Goal: Obtain resource: Download file/media

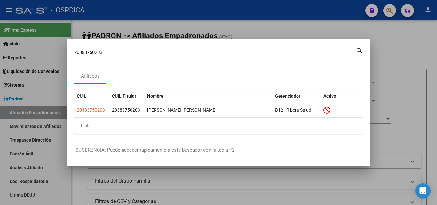
click at [271, 27] on div at bounding box center [218, 102] width 437 height 205
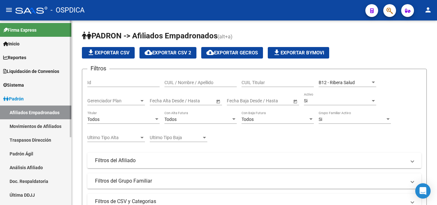
click at [33, 68] on span "Liquidación de Convenios" at bounding box center [31, 71] width 56 height 7
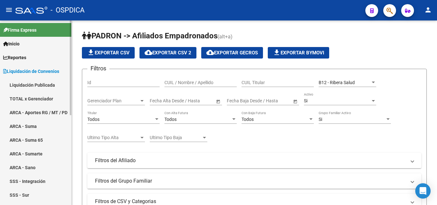
click at [35, 109] on link "ARCA - Aportes RG / MT / PD" at bounding box center [35, 113] width 71 height 14
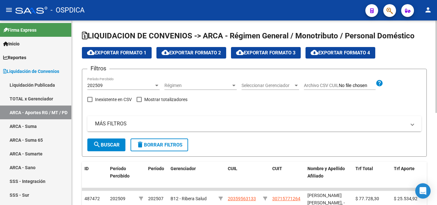
click at [350, 86] on input "Archivo CSV CUIL" at bounding box center [357, 86] width 37 height 6
type input "C:\fakepath\CUILES DE APORTES SOBRE ANALISIS APORTES VENTAS.xlsx"
click at [332, 85] on span "Archivo CSV CUIL" at bounding box center [321, 85] width 35 height 5
click at [339, 85] on input "Archivo CSV CUIL" at bounding box center [357, 86] width 37 height 6
type input "C:\fakepath\CUILES DE APORTES SOBRE ANALISIS APORTES VENTAS.xlsx"
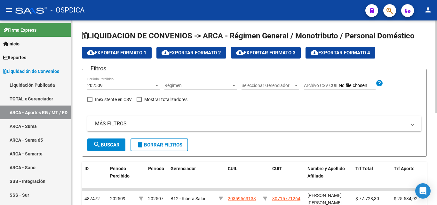
click at [346, 85] on input "Archivo CSV CUIL" at bounding box center [357, 86] width 37 height 6
type input "C:\fakepath\CUILES DE APORTES SOBRE ANALISIS APORTES VENTAS.csv"
click at [110, 146] on span "search Buscar" at bounding box center [106, 145] width 27 height 6
click at [346, 86] on input "Archivo CSV CUIL" at bounding box center [357, 86] width 37 height 6
click at [387, 83] on span "Eliminar" at bounding box center [386, 85] width 22 height 6
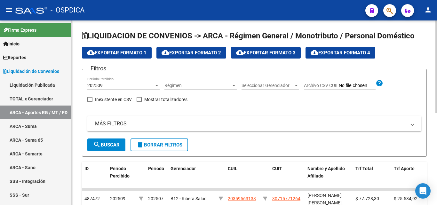
click at [322, 89] on label "Archivo CSV CUIL" at bounding box center [340, 86] width 72 height 7
click at [322, 86] on span "Archivo CSV CUIL" at bounding box center [321, 85] width 35 height 5
click at [339, 86] on input "Archivo CSV CUIL" at bounding box center [357, 86] width 37 height 6
type input "C:\fakepath\Reporte Mutual [PERSON_NAME] 2025 (1) UTF8.csv"
click at [108, 143] on span "search Buscar" at bounding box center [106, 145] width 27 height 6
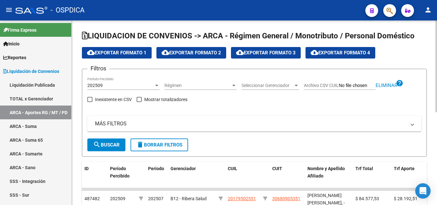
scroll to position [96, 0]
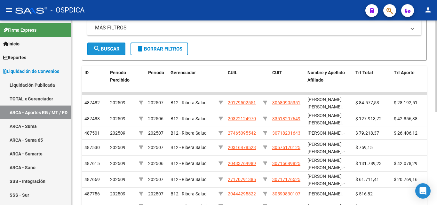
click at [111, 54] on button "search Buscar" at bounding box center [106, 49] width 38 height 13
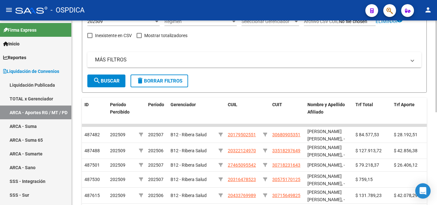
scroll to position [0, 0]
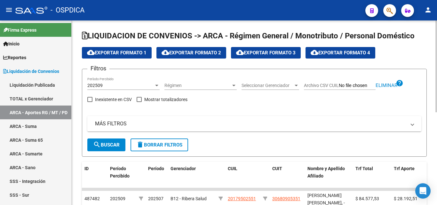
click at [320, 84] on span "Archivo CSV CUIL" at bounding box center [321, 85] width 35 height 5
click at [339, 84] on input "Archivo CSV CUIL" at bounding box center [357, 86] width 37 height 6
click at [157, 85] on div at bounding box center [156, 86] width 3 height 2
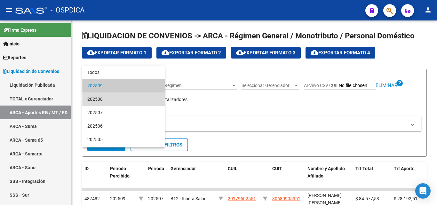
click at [142, 96] on span "202508" at bounding box center [123, 98] width 72 height 13
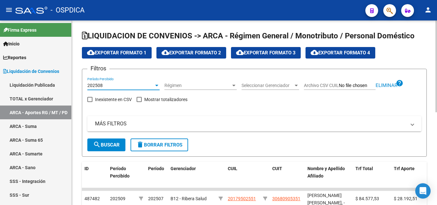
click at [109, 146] on span "search Buscar" at bounding box center [106, 145] width 27 height 6
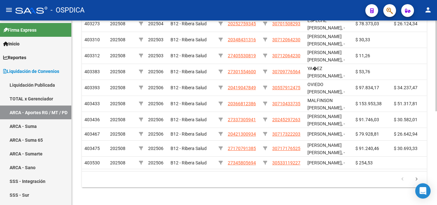
scroll to position [190, 0]
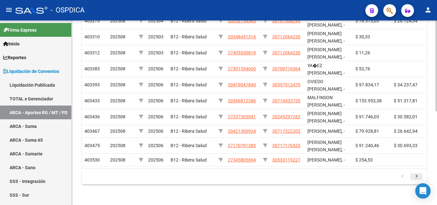
click at [416, 173] on icon "go to next page" at bounding box center [416, 177] width 8 height 8
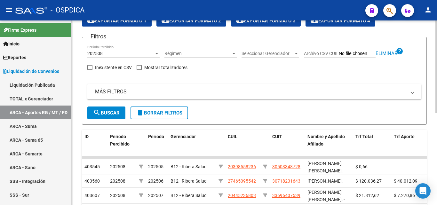
scroll to position [0, 0]
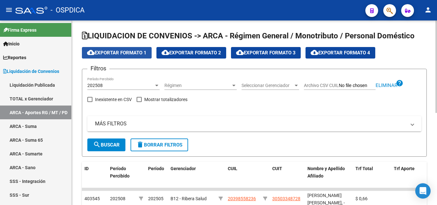
click at [126, 51] on span "cloud_download Exportar Formato 1" at bounding box center [116, 53] width 59 height 6
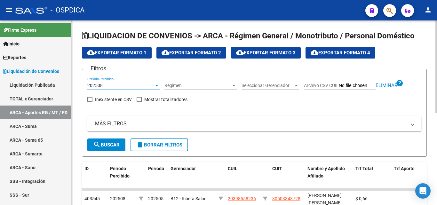
click at [156, 84] on div at bounding box center [157, 85] width 6 height 5
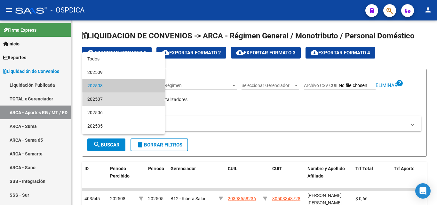
click at [130, 98] on span "202507" at bounding box center [123, 98] width 72 height 13
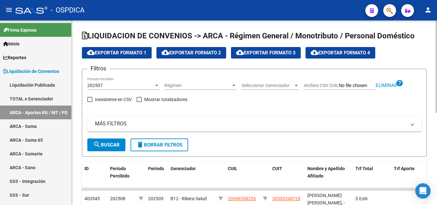
click at [350, 85] on input "Archivo CSV CUIL" at bounding box center [357, 86] width 37 height 6
type input "C:\fakepath\CUILES DE APORTES SOBRE ANALISIS APORTES VENTAS.xlsx"
click at [331, 85] on span "Archivo CSV CUIL" at bounding box center [321, 85] width 35 height 5
click at [339, 85] on input "Archivo CSV CUIL" at bounding box center [357, 86] width 37 height 6
type input "C:\fakepath\Reporte Mutual [PERSON_NAME] 2025 (1) UTF8.csv"
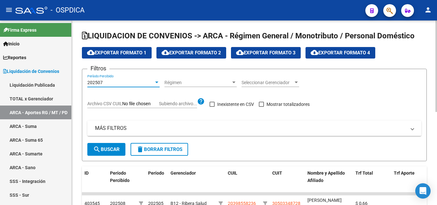
click at [157, 81] on div at bounding box center [157, 82] width 6 height 5
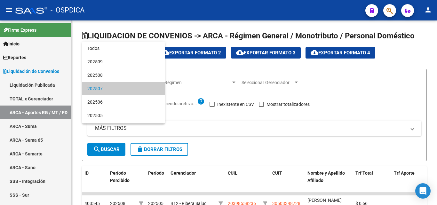
scroll to position [6, 0]
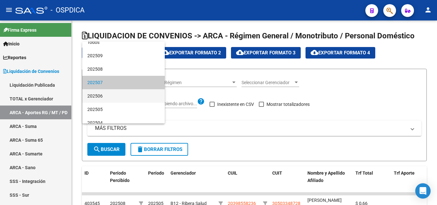
click at [133, 94] on span "202506" at bounding box center [123, 95] width 72 height 13
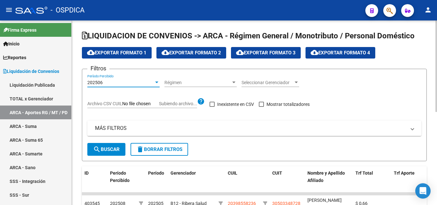
click at [113, 150] on span "search Buscar" at bounding box center [106, 149] width 27 height 6
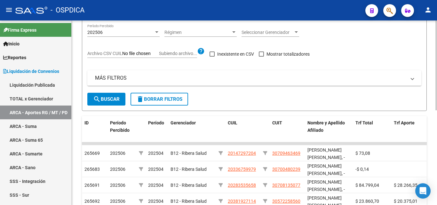
scroll to position [0, 0]
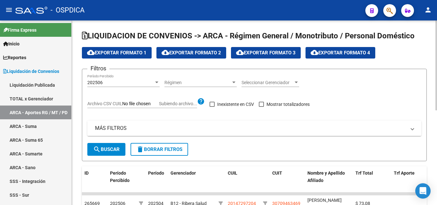
click at [415, 128] on mat-expansion-panel-header "MÁS FILTROS" at bounding box center [254, 128] width 334 height 15
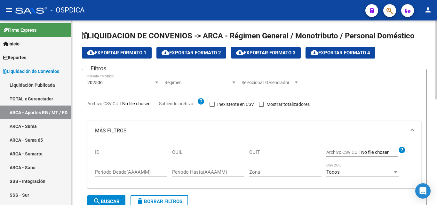
click at [411, 130] on span at bounding box center [412, 130] width 3 height 7
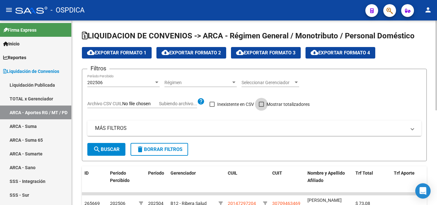
click at [263, 102] on span at bounding box center [261, 104] width 5 height 5
click at [261, 107] on input "Mostrar totalizadores" at bounding box center [261, 107] width 0 height 0
checkbox input "true"
click at [102, 146] on button "search Buscar" at bounding box center [106, 149] width 38 height 13
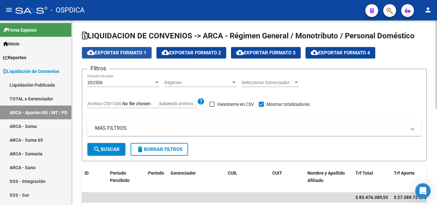
click at [114, 52] on span "cloud_download Exportar Formato 1" at bounding box center [116, 53] width 59 height 6
click at [158, 79] on div "202506 Período Percibido" at bounding box center [123, 80] width 72 height 13
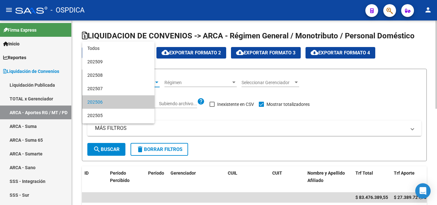
scroll to position [20, 0]
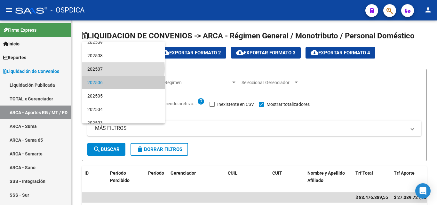
click at [123, 68] on span "202507" at bounding box center [123, 68] width 72 height 13
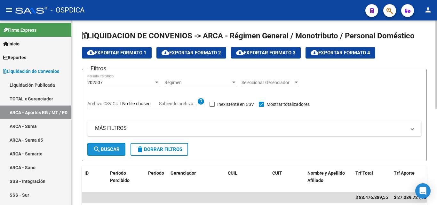
click at [106, 149] on span "search Buscar" at bounding box center [106, 149] width 27 height 6
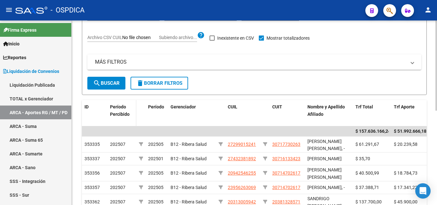
scroll to position [32, 0]
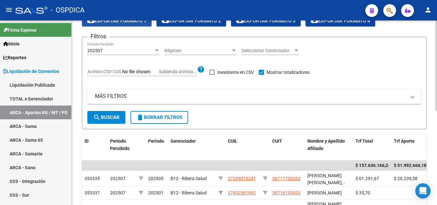
click at [119, 21] on span "cloud_download Exportar Formato 1" at bounding box center [116, 21] width 59 height 6
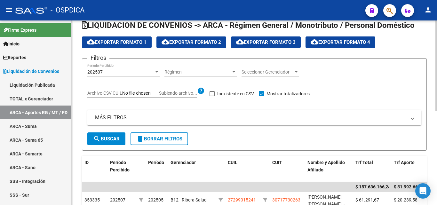
scroll to position [0, 0]
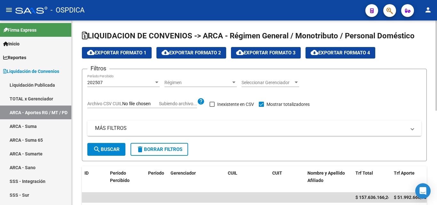
click at [155, 81] on div at bounding box center [157, 82] width 6 height 5
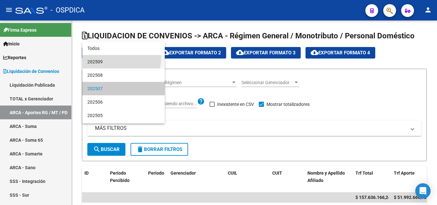
click at [108, 57] on span "202509" at bounding box center [123, 61] width 72 height 13
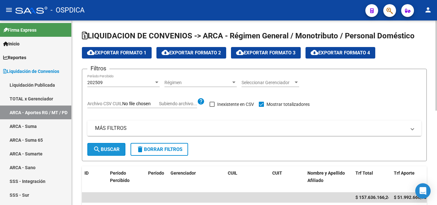
click at [104, 148] on span "search Buscar" at bounding box center [106, 149] width 27 height 6
click at [128, 51] on span "cloud_download Exportar Formato 1" at bounding box center [116, 53] width 59 height 6
click at [192, 103] on span "Subiendo archivo..." at bounding box center [178, 103] width 38 height 5
click at [159, 103] on input "Archivo CSV CUIL Subiendo archivo..." at bounding box center [140, 104] width 37 height 6
click at [131, 103] on input "Archivo CSV CUIL Subiendo archivo..." at bounding box center [140, 104] width 37 height 6
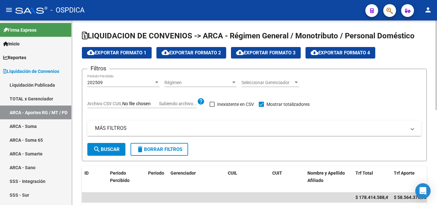
type input "C:\fakepath\Reporte Mutual [PERSON_NAME] 2025 (1) UTF8.csv"
click at [116, 150] on span "search Buscar" at bounding box center [106, 149] width 27 height 6
click at [123, 52] on span "cloud_download Exportar Formato 1" at bounding box center [116, 53] width 59 height 6
click at [171, 102] on span "Subiendo archivo..." at bounding box center [178, 103] width 38 height 5
click at [159, 102] on input "Archivo CSV CUIL Subiendo archivo..." at bounding box center [140, 104] width 37 height 6
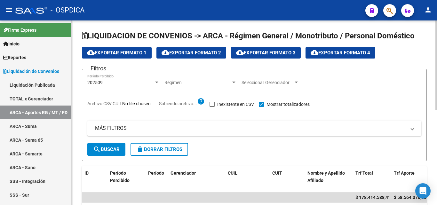
click at [285, 84] on span "Seleccionar Gerenciador" at bounding box center [267, 82] width 52 height 5
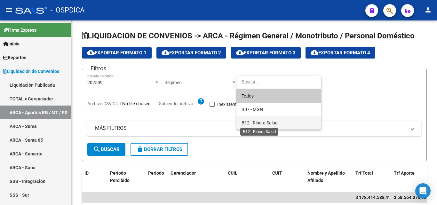
click at [273, 122] on span "B12 - Ribera Salud" at bounding box center [259, 122] width 36 height 5
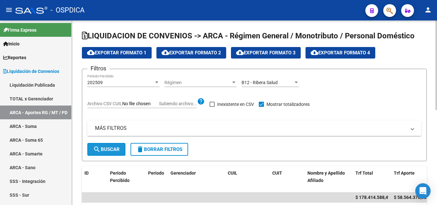
click at [105, 145] on button "search Buscar" at bounding box center [106, 149] width 38 height 13
click at [210, 105] on div "Filtros 202509 Período Percibido Régimen Régimen B12 - Ribera Salud Seleccionar…" at bounding box center [254, 108] width 334 height 69
click at [211, 106] on span at bounding box center [211, 104] width 5 height 5
click at [212, 107] on input "Inexistente en CSV" at bounding box center [212, 107] width 0 height 0
checkbox input "true"
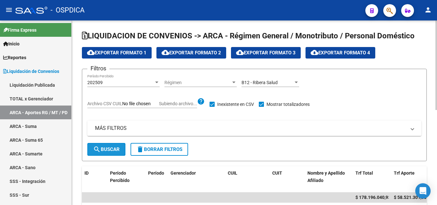
click at [119, 155] on button "search Buscar" at bounding box center [106, 149] width 38 height 13
click at [137, 105] on input "Archivo CSV CUIL Subiendo archivo..." at bounding box center [140, 104] width 37 height 6
click at [130, 105] on input "Archivo CSV CUIL Subiendo archivo..." at bounding box center [140, 104] width 37 height 6
type input "C:\fakepath\Reporte Mutual [PERSON_NAME] 2025 (1) UTF8.csv"
click at [112, 148] on span "search Buscar" at bounding box center [106, 149] width 27 height 6
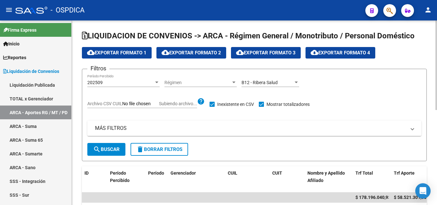
click at [214, 105] on span at bounding box center [211, 104] width 5 height 5
click at [212, 107] on input "Inexistente en CSV" at bounding box center [212, 107] width 0 height 0
click at [121, 154] on button "search Buscar" at bounding box center [106, 149] width 38 height 13
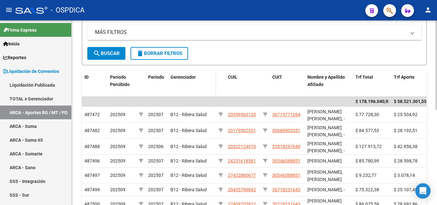
scroll to position [32, 0]
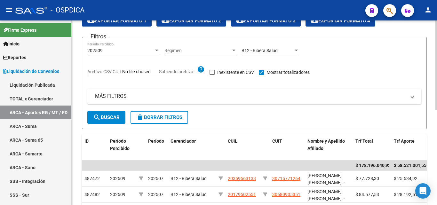
click at [210, 74] on span at bounding box center [211, 72] width 5 height 5
click at [212, 75] on input "Inexistente en CSV" at bounding box center [212, 75] width 0 height 0
checkbox input "true"
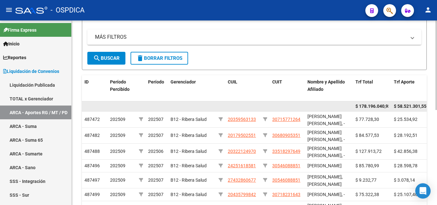
scroll to position [96, 0]
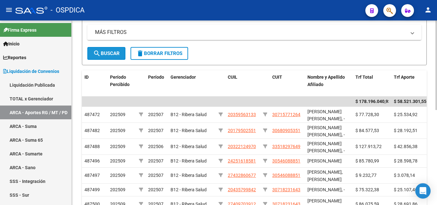
click at [113, 53] on span "search Buscar" at bounding box center [106, 54] width 27 height 6
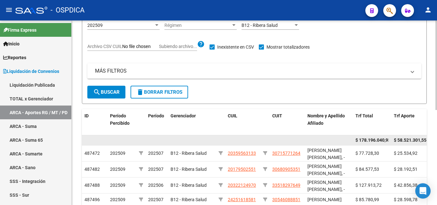
scroll to position [4, 0]
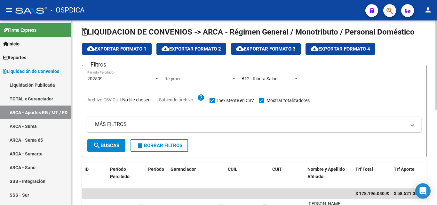
click at [134, 83] on div "202509 Período Percibido" at bounding box center [123, 76] width 72 height 13
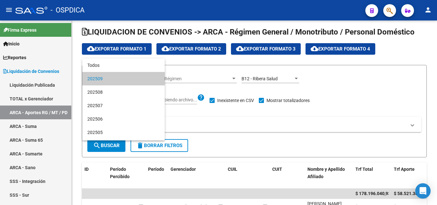
click at [133, 83] on span "202509" at bounding box center [123, 78] width 72 height 13
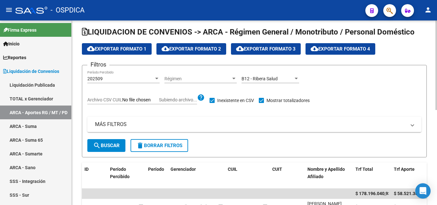
click at [110, 43] on app-list-header "LIQUIDACION DE CONVENIOS -> ARCA - Régimen General / Monotributo / Personal Dom…" at bounding box center [254, 92] width 345 height 130
click at [123, 143] on button "search Buscar" at bounding box center [106, 145] width 38 height 13
click at [126, 44] on button "cloud_download Exportar Formato 1" at bounding box center [117, 49] width 70 height 12
